Goal: Book appointment/travel/reservation

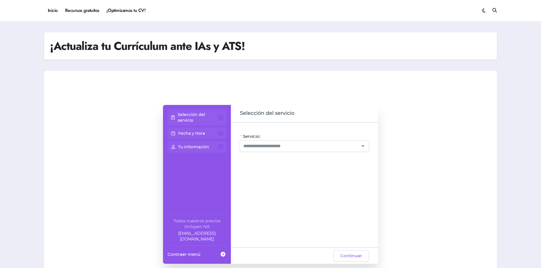
click at [190, 116] on p "Selección del servicio" at bounding box center [198, 117] width 40 height 11
click at [286, 146] on input "Servicio:" at bounding box center [301, 145] width 116 height 7
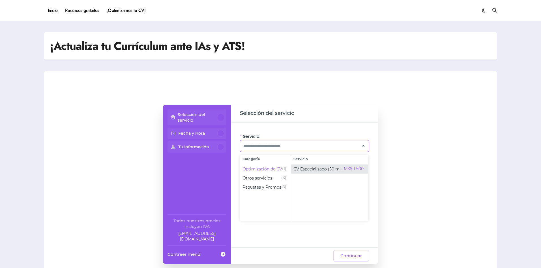
click at [305, 167] on span "CV Especializado (50 min)" at bounding box center [319, 169] width 50 height 6
type input "**********"
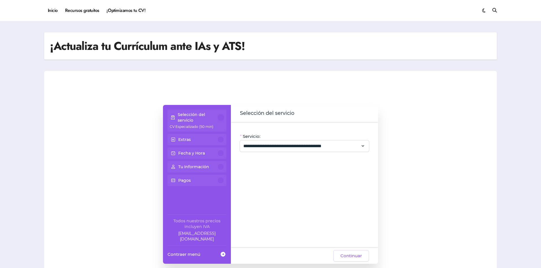
click at [217, 142] on div "Extras" at bounding box center [197, 139] width 54 height 7
drag, startPoint x: 206, startPoint y: 141, endPoint x: 217, endPoint y: 136, distance: 11.9
click at [205, 141] on div "Extras" at bounding box center [197, 139] width 54 height 7
click at [223, 132] on div "Selección del servicio CV Especializado (50 min) Extras Fecha y Hora Tu Informa…" at bounding box center [196, 148] width 63 height 79
click at [357, 251] on button "Continuar" at bounding box center [351, 255] width 36 height 11
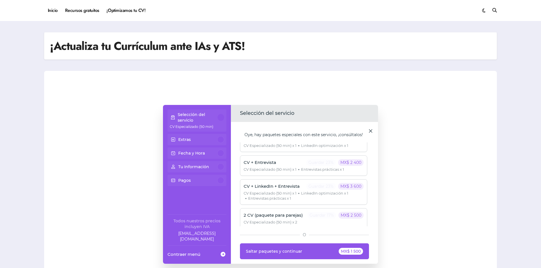
scroll to position [13, 0]
click at [206, 143] on div "Extras" at bounding box center [197, 139] width 54 height 7
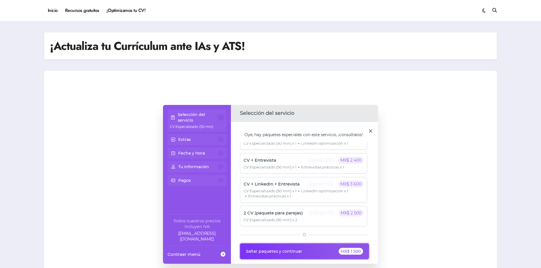
click at [287, 247] on button "Saltar paquetes y continuar MX$ 1 500" at bounding box center [304, 251] width 129 height 16
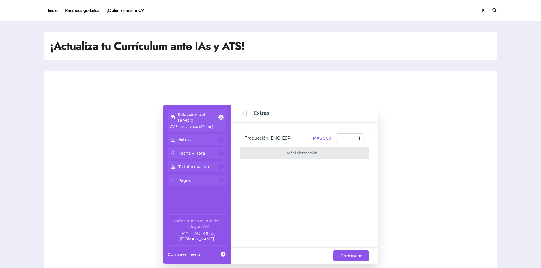
click at [318, 153] on span at bounding box center [320, 152] width 5 height 6
click at [346, 260] on button "Continuar" at bounding box center [351, 255] width 36 height 11
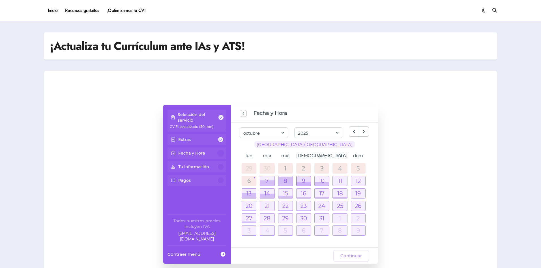
click at [302, 180] on div at bounding box center [304, 181] width 14 height 10
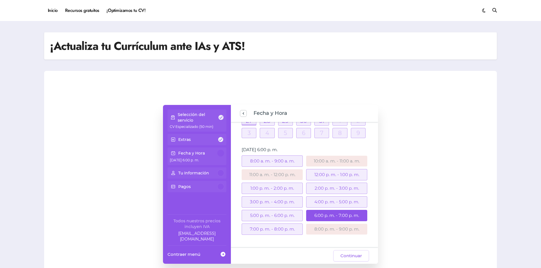
scroll to position [94, 0]
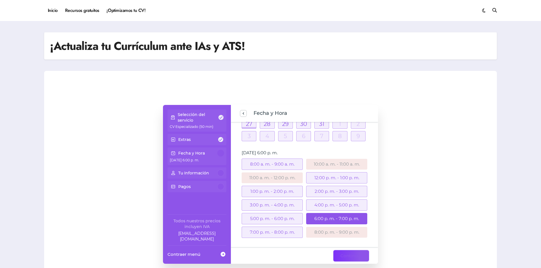
click at [351, 255] on span "Continuar" at bounding box center [352, 255] width 22 height 7
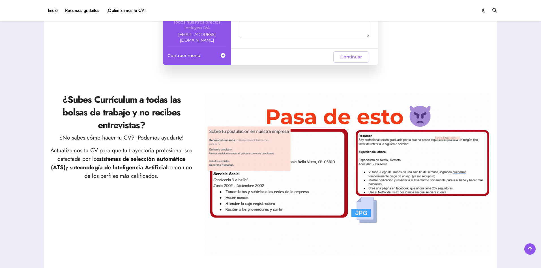
scroll to position [198, 0]
